Goal: Navigation & Orientation: Find specific page/section

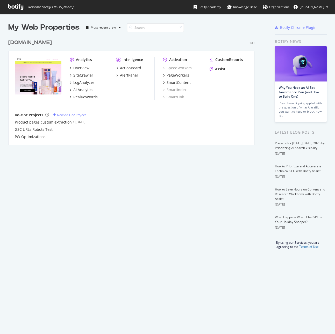
scroll to position [109, 247]
click at [320, 9] on span "[PERSON_NAME]" at bounding box center [312, 7] width 24 height 4
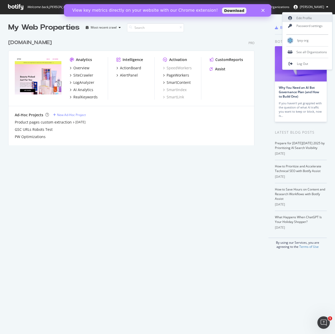
scroll to position [0, 0]
click at [315, 51] on div "See all Organizations" at bounding box center [308, 52] width 50 height 8
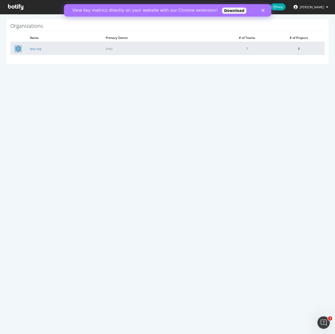
click at [32, 51] on td "Ipsy org" at bounding box center [64, 48] width 76 height 13
click at [33, 48] on link "Ipsy org" at bounding box center [35, 48] width 11 height 4
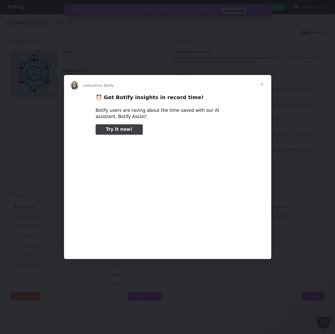
click at [269, 83] on span "Close" at bounding box center [262, 84] width 19 height 19
